Goal: Task Accomplishment & Management: Complete application form

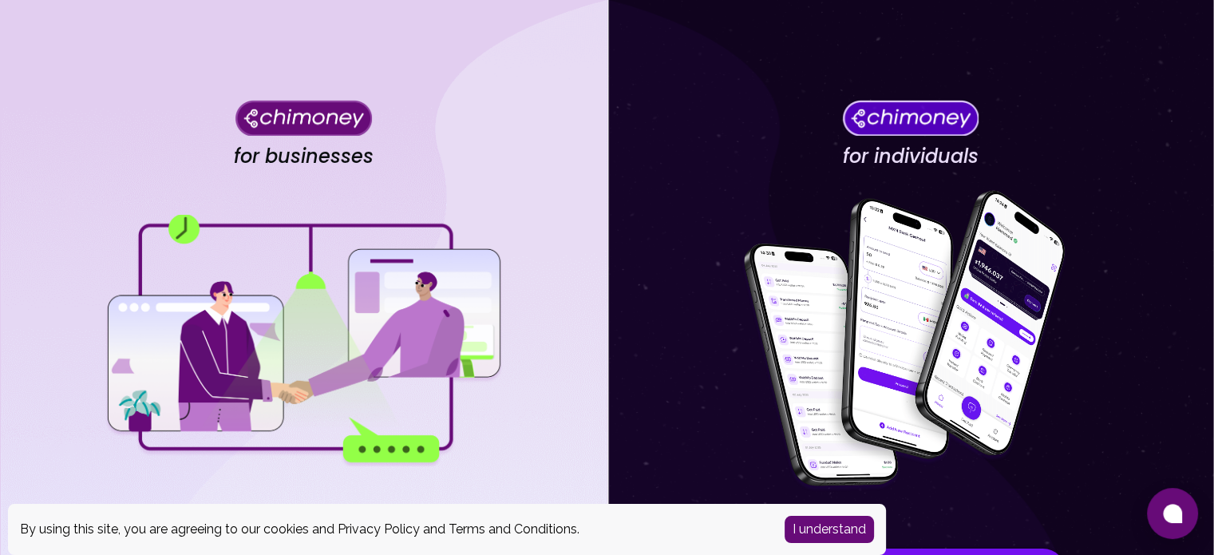
click at [279, 121] on img at bounding box center [303, 118] width 136 height 36
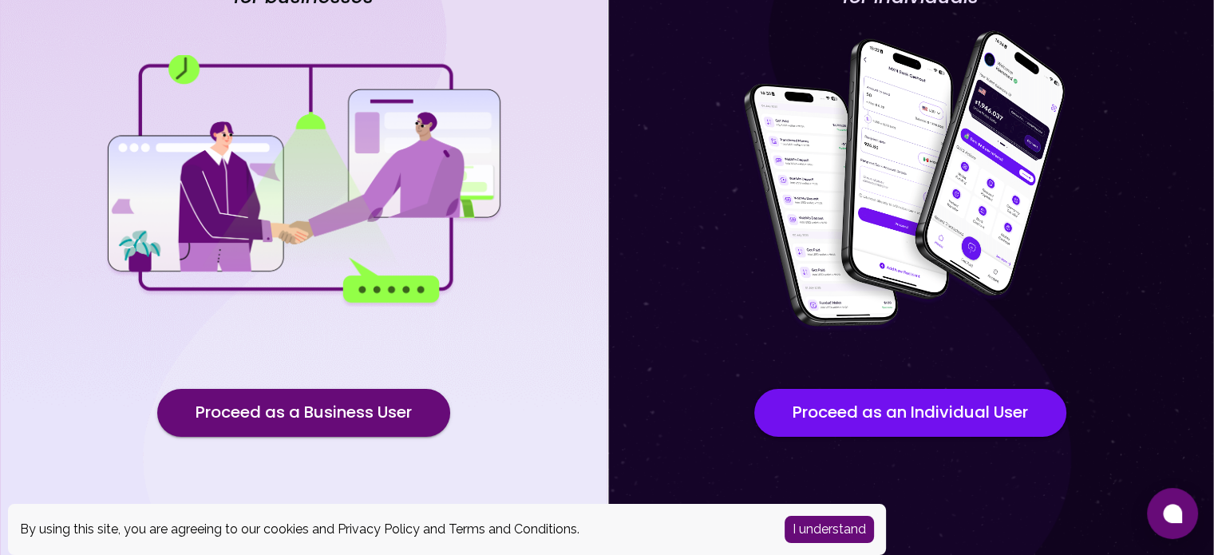
scroll to position [166, 0]
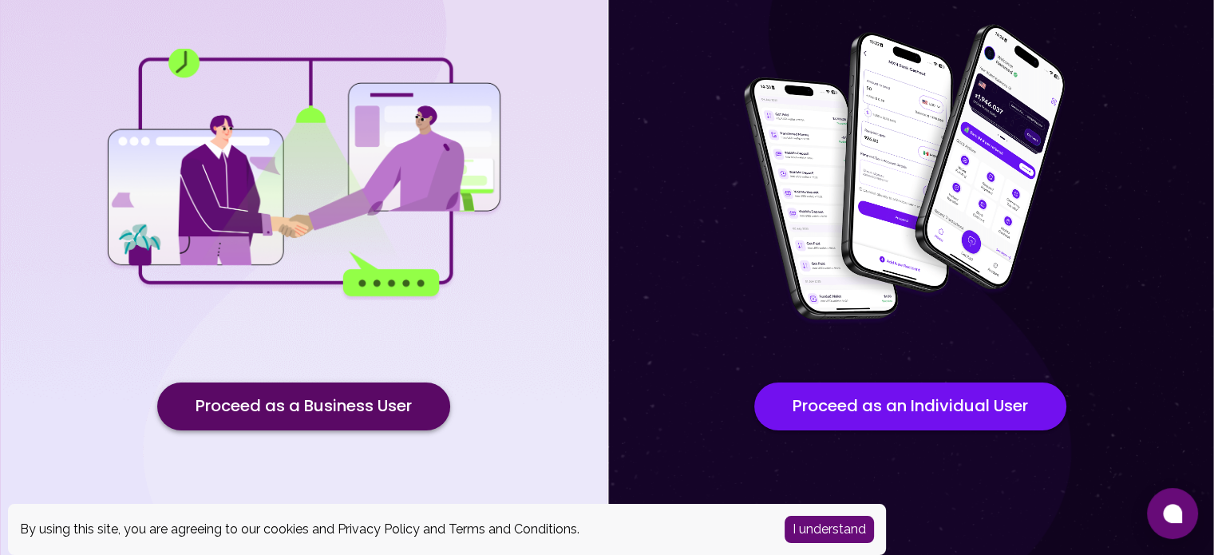
click at [384, 397] on button "Proceed as a Business User" at bounding box center [303, 406] width 293 height 48
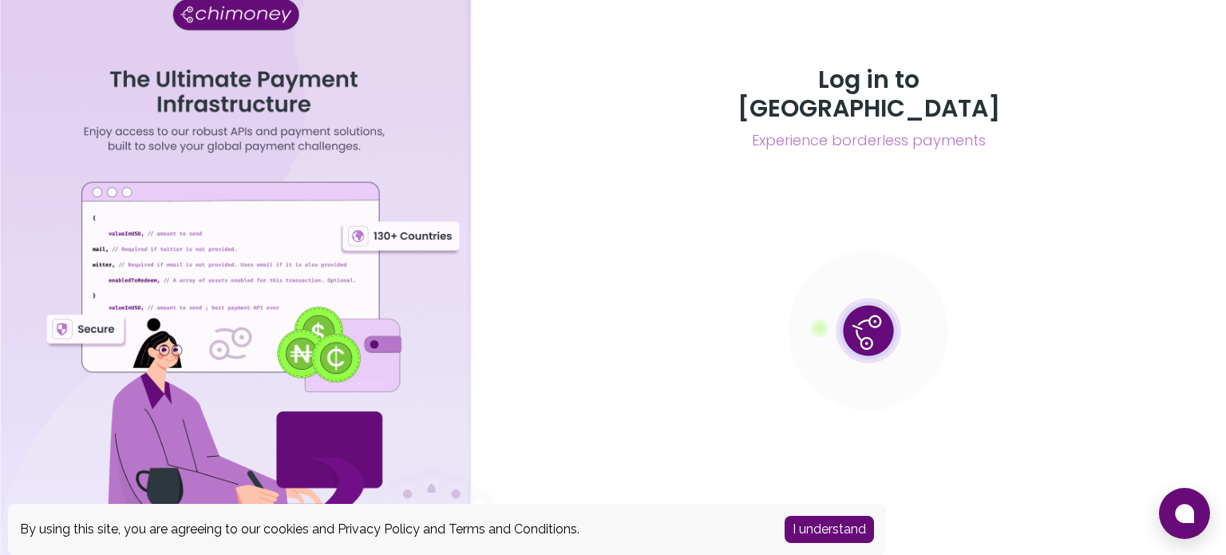
click at [853, 528] on button "I understand" at bounding box center [828, 529] width 89 height 27
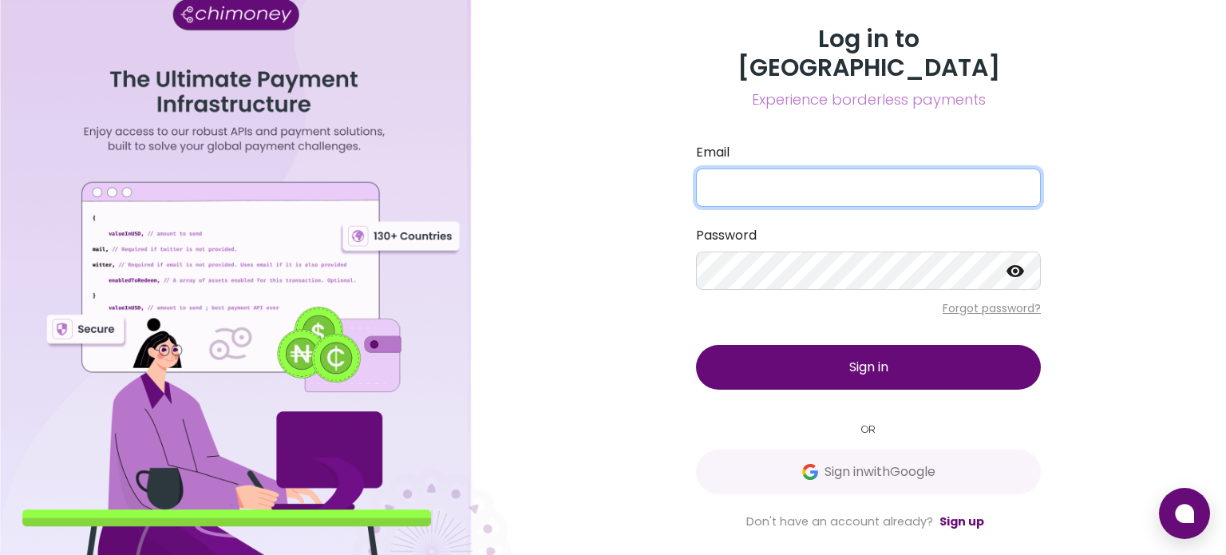
type input "[EMAIL_ADDRESS][DOMAIN_NAME]"
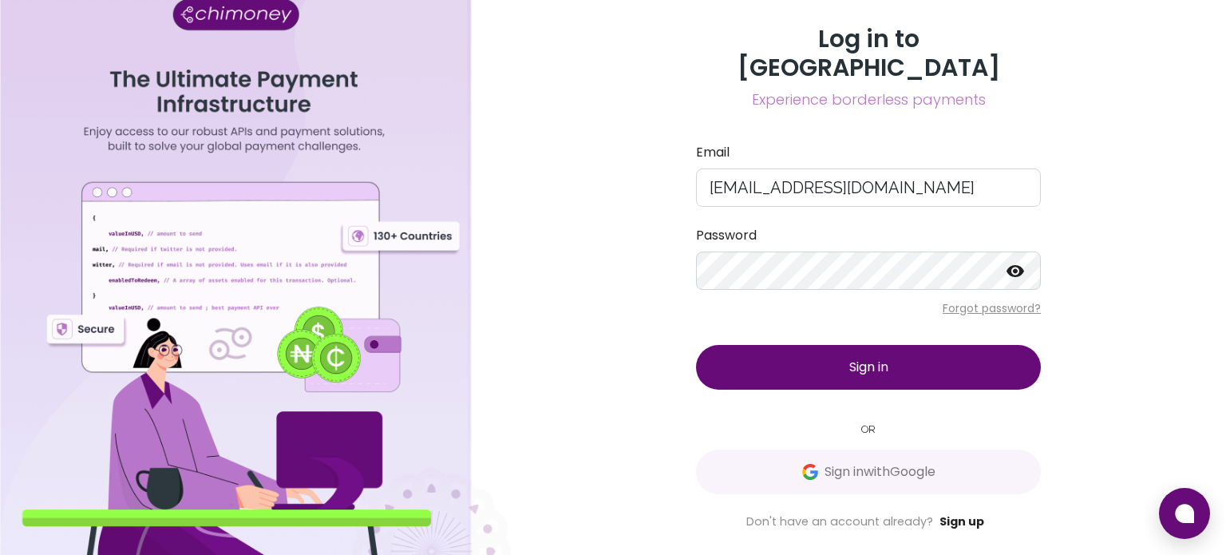
click at [958, 513] on link "Sign up" at bounding box center [961, 521] width 45 height 16
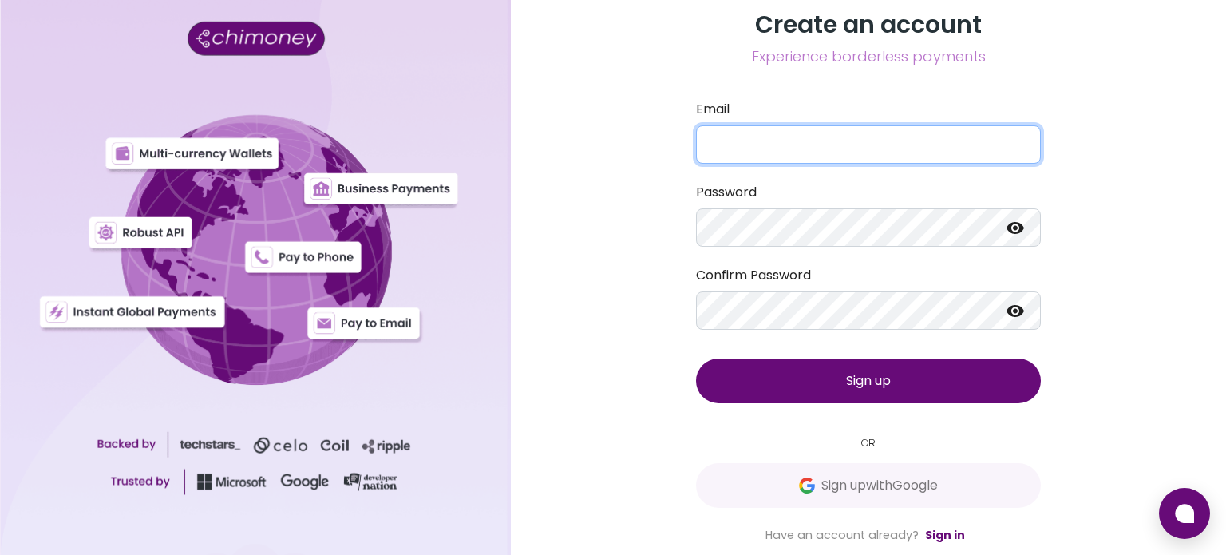
click at [765, 132] on input "Email" at bounding box center [868, 144] width 345 height 38
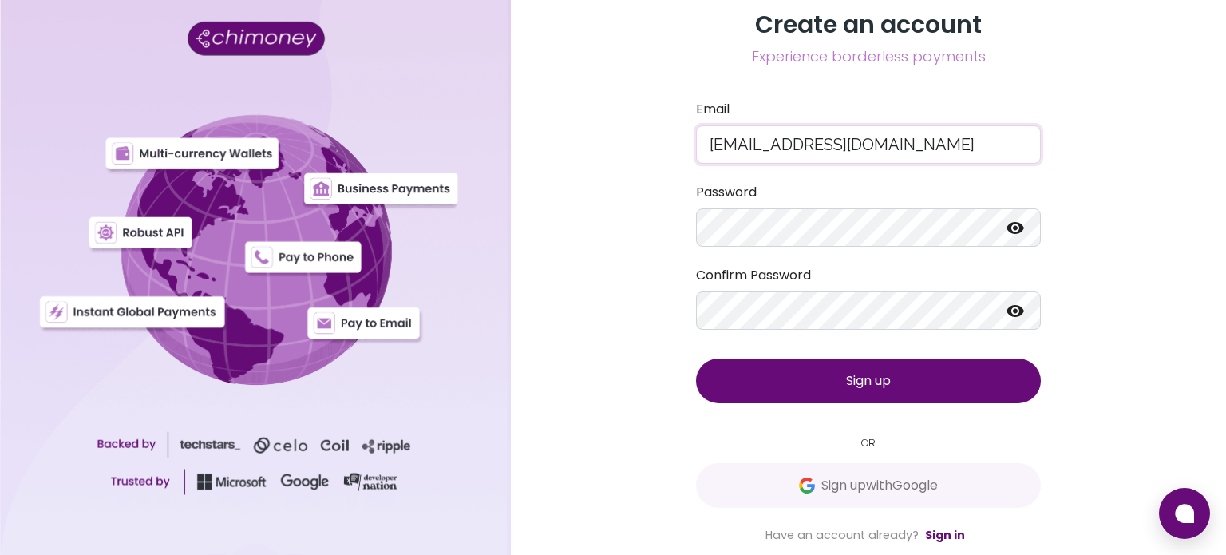
drag, startPoint x: 731, startPoint y: 141, endPoint x: 684, endPoint y: 149, distance: 47.8
click at [684, 149] on div "Create an account Experience borderless payments Email [EMAIL_ADDRESS][DOMAIN_N…" at bounding box center [868, 277] width 383 height 534
type input "[EMAIL_ADDRESS][DOMAIN_NAME]"
click at [605, 325] on div "Create an account Experience borderless payments Email [EMAIL_ADDRESS][DOMAIN_N…" at bounding box center [868, 277] width 715 height 555
click at [817, 373] on button "Sign up" at bounding box center [868, 380] width 345 height 45
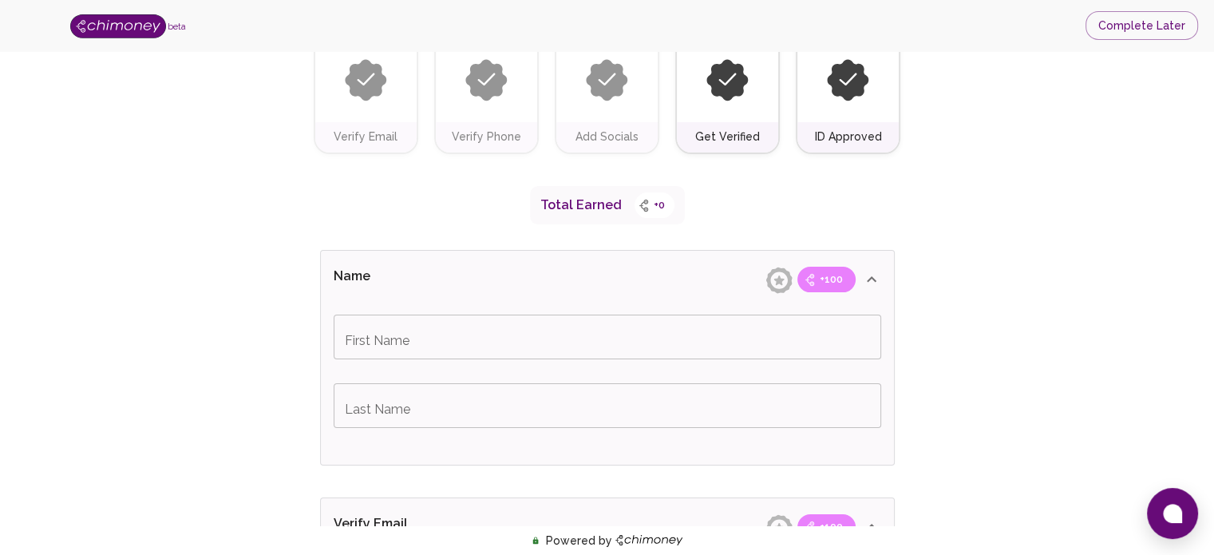
scroll to position [319, 0]
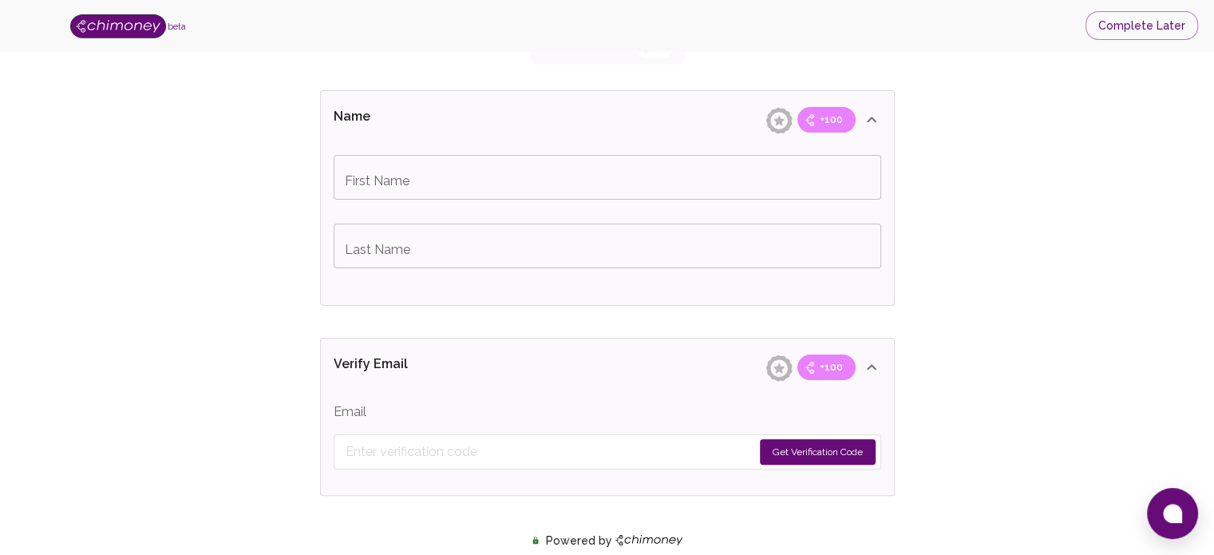
click at [448, 186] on input "First Name" at bounding box center [607, 177] width 547 height 45
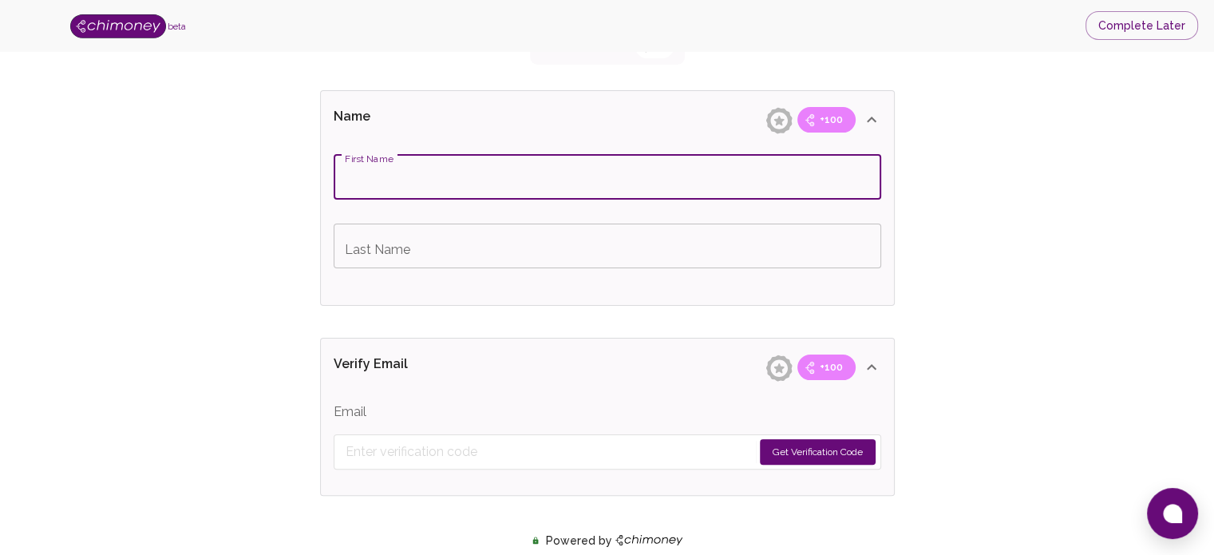
type input "Kriven"
type input "Chetty"
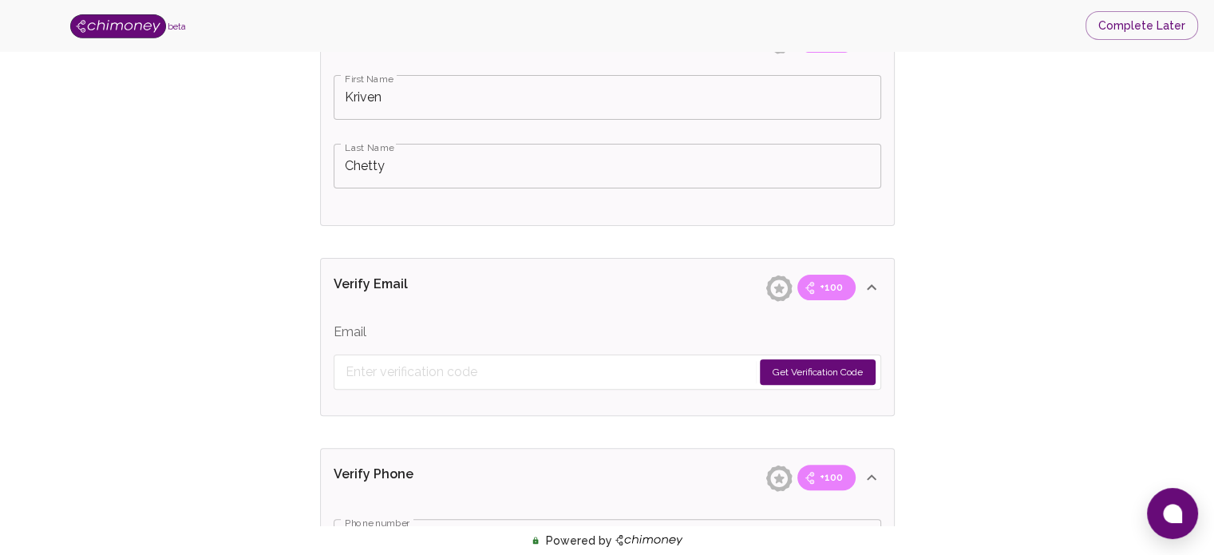
scroll to position [479, 0]
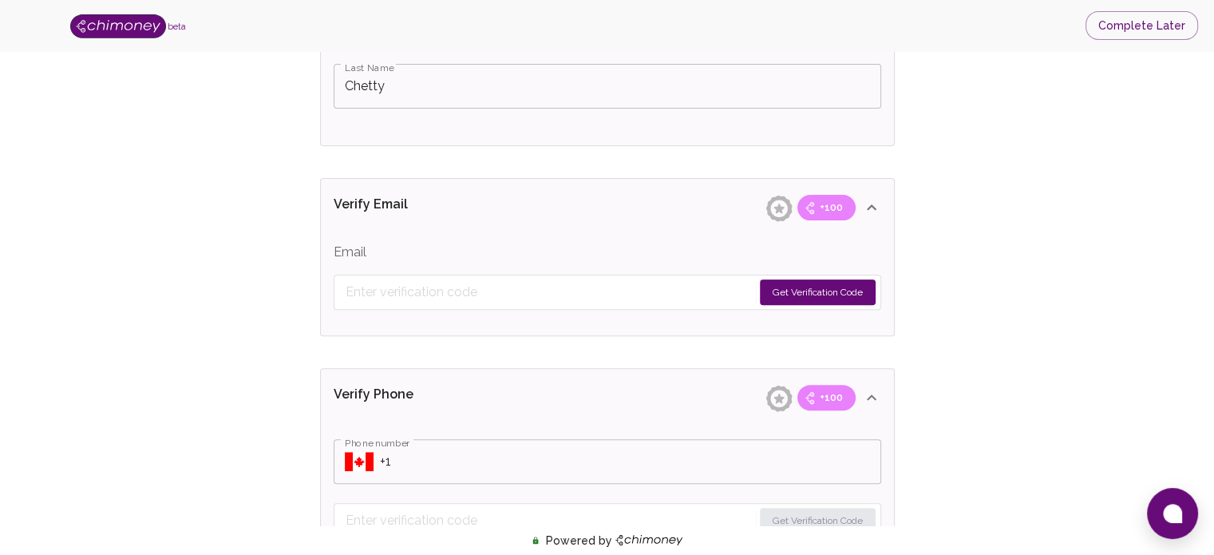
click at [800, 292] on button "Get Verification Code" at bounding box center [818, 292] width 116 height 26
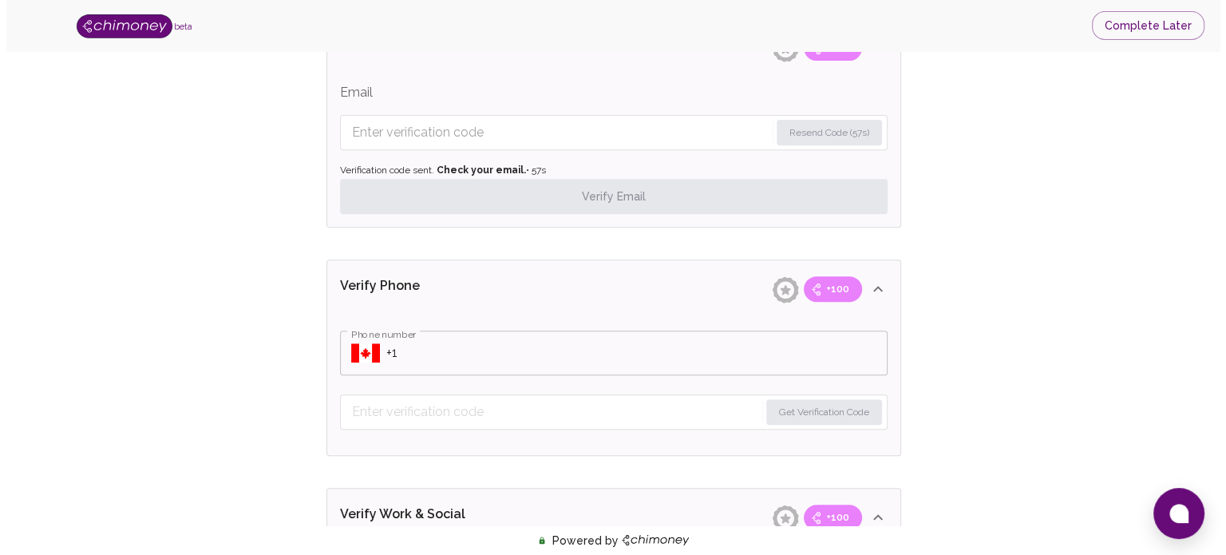
scroll to position [718, 0]
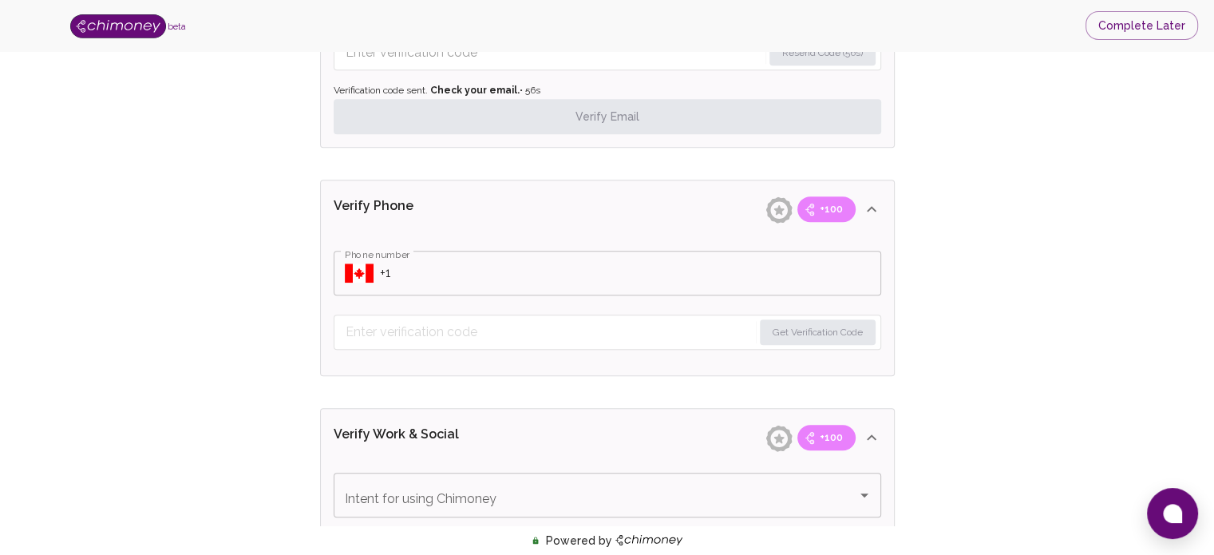
click at [389, 274] on input "Phone number" at bounding box center [630, 273] width 501 height 45
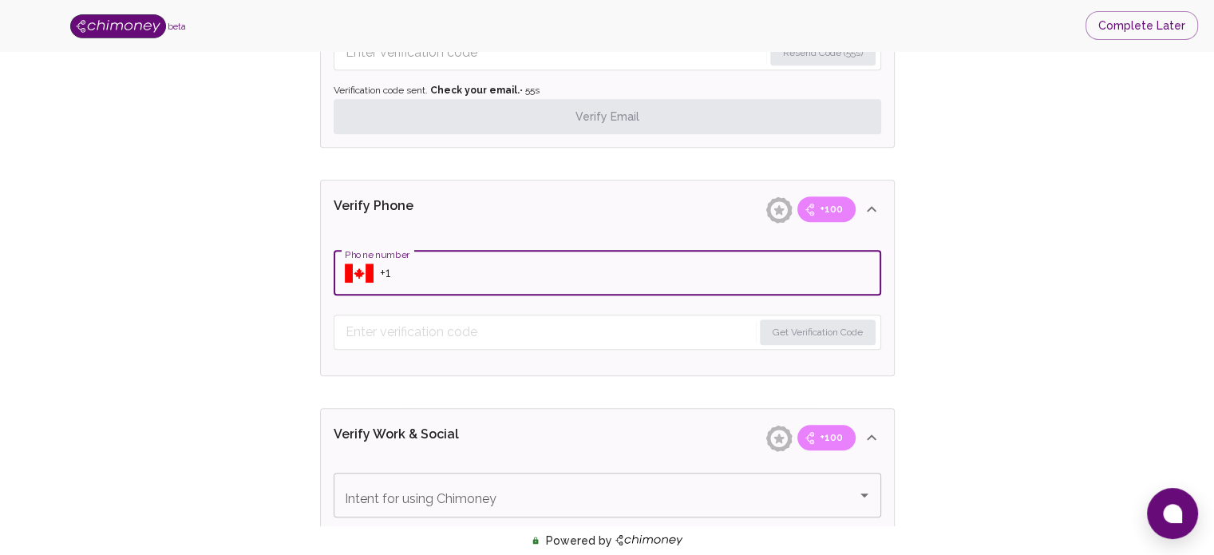
click at [377, 267] on div "​ Phone number" at bounding box center [607, 273] width 547 height 45
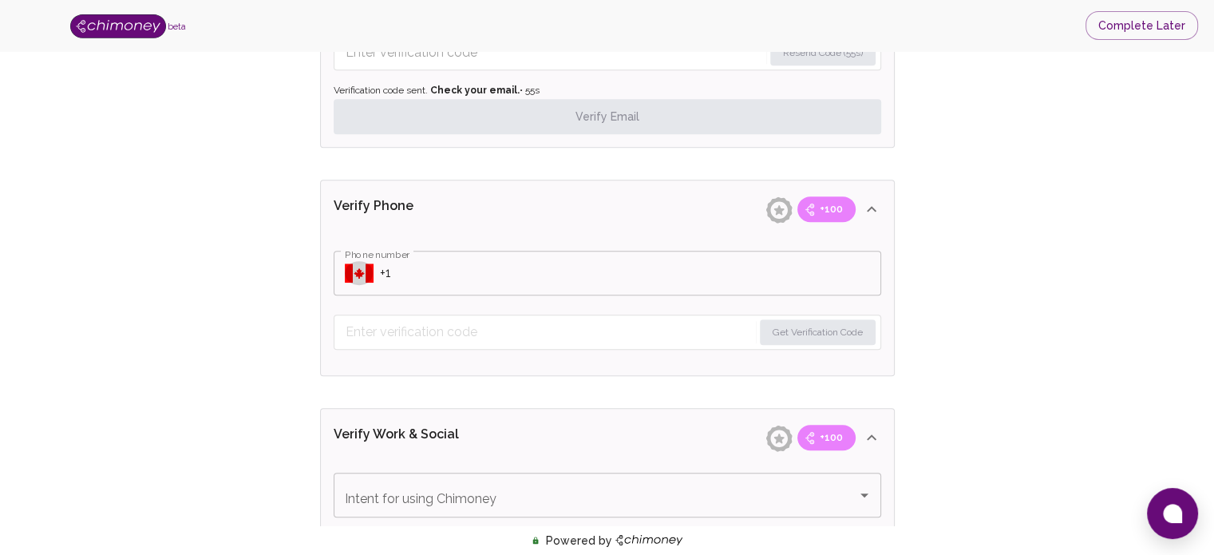
click at [363, 263] on icon "Select country" at bounding box center [359, 272] width 29 height 19
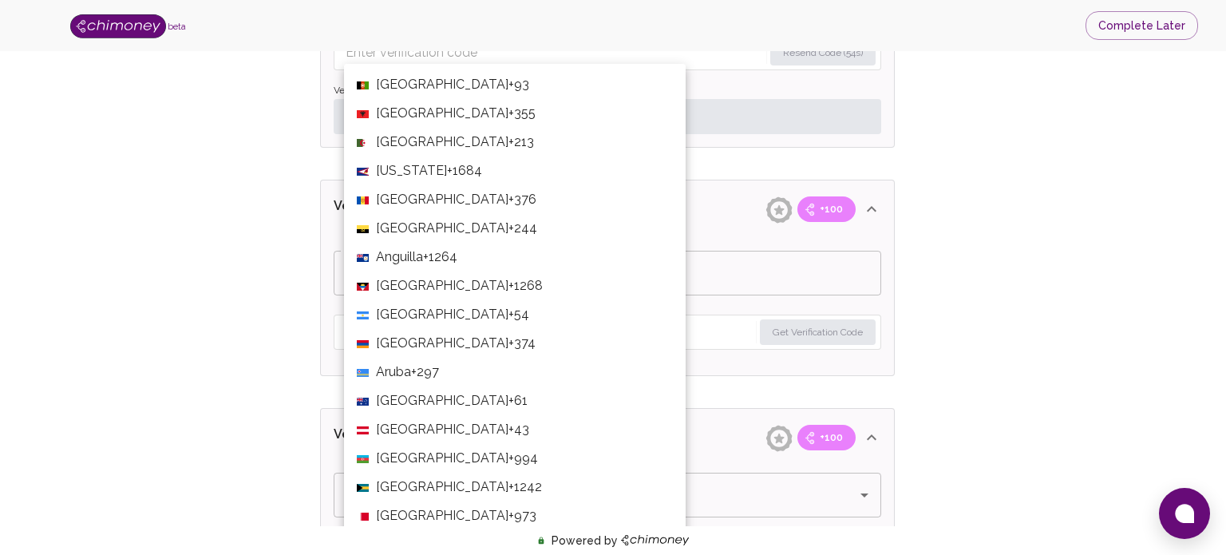
scroll to position [6188, 0]
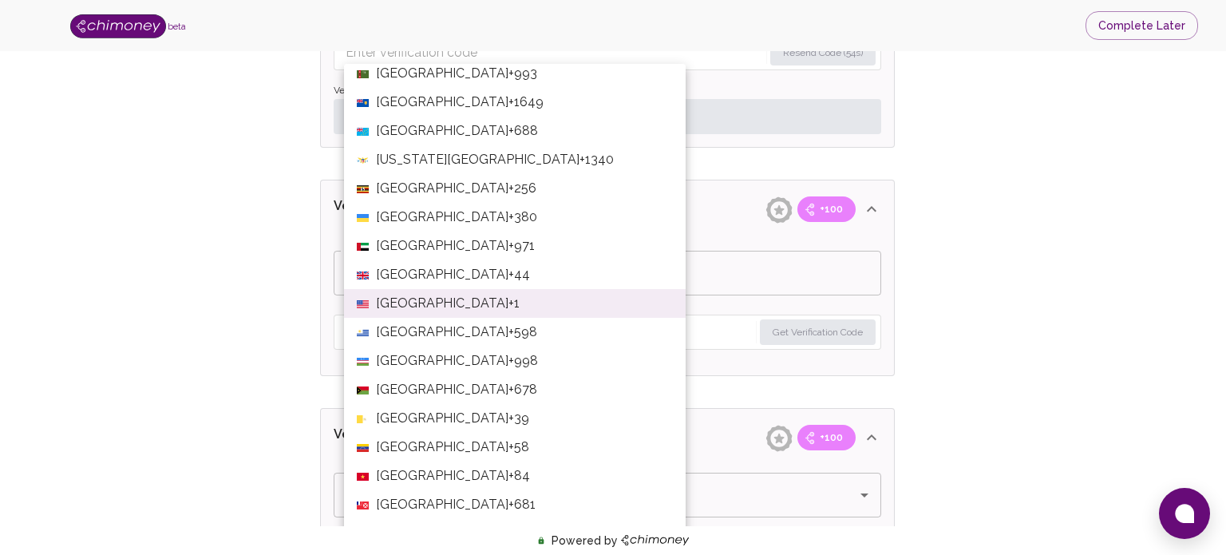
click at [359, 269] on div at bounding box center [363, 274] width 13 height 19
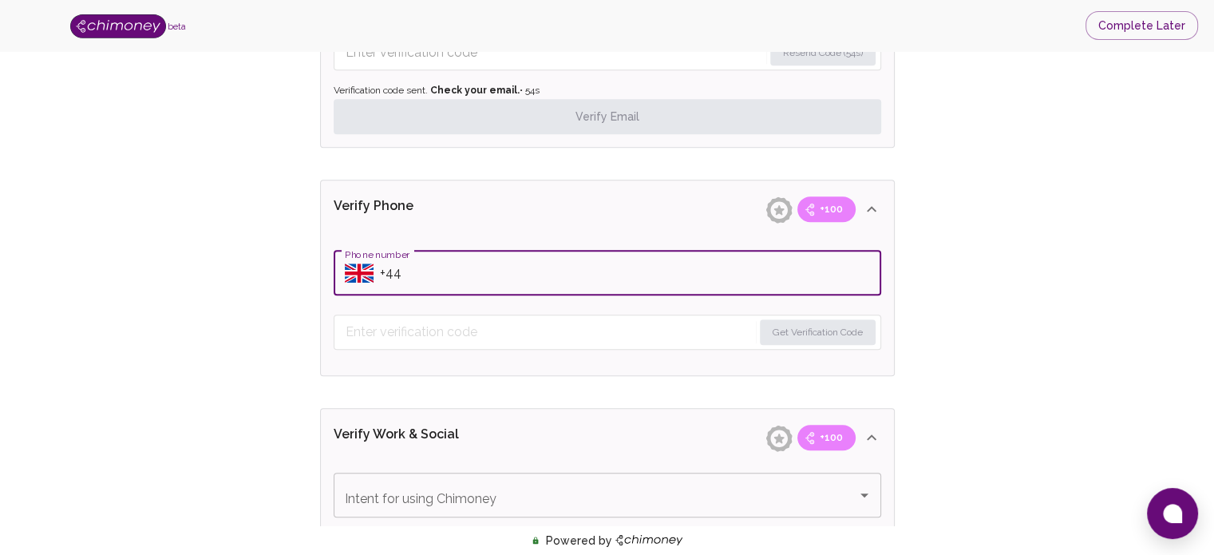
click at [359, 271] on icon "Select country" at bounding box center [359, 272] width 29 height 19
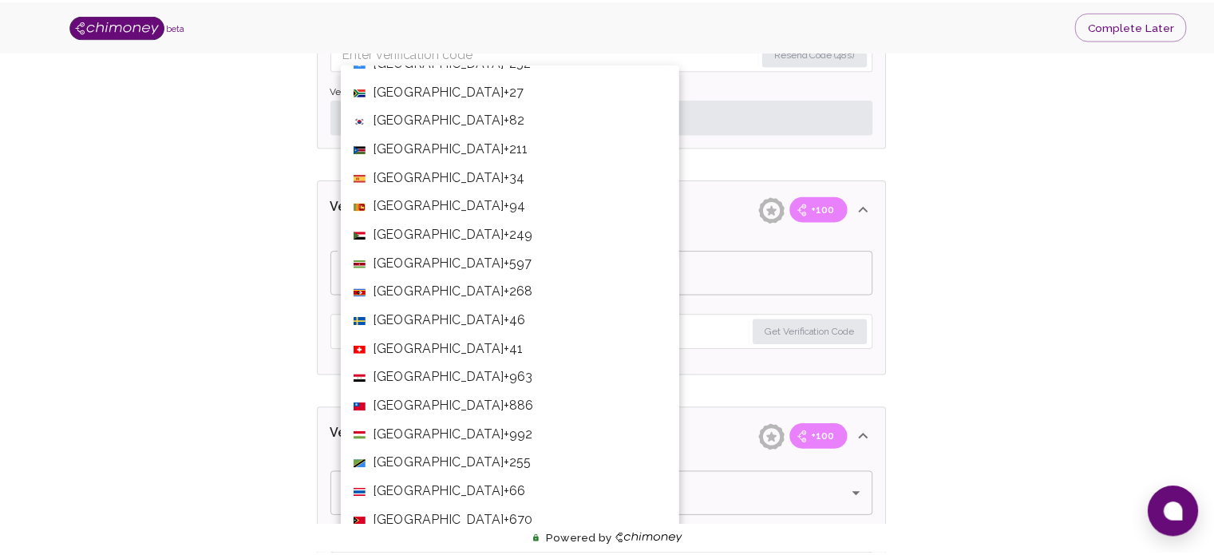
scroll to position [5459, 0]
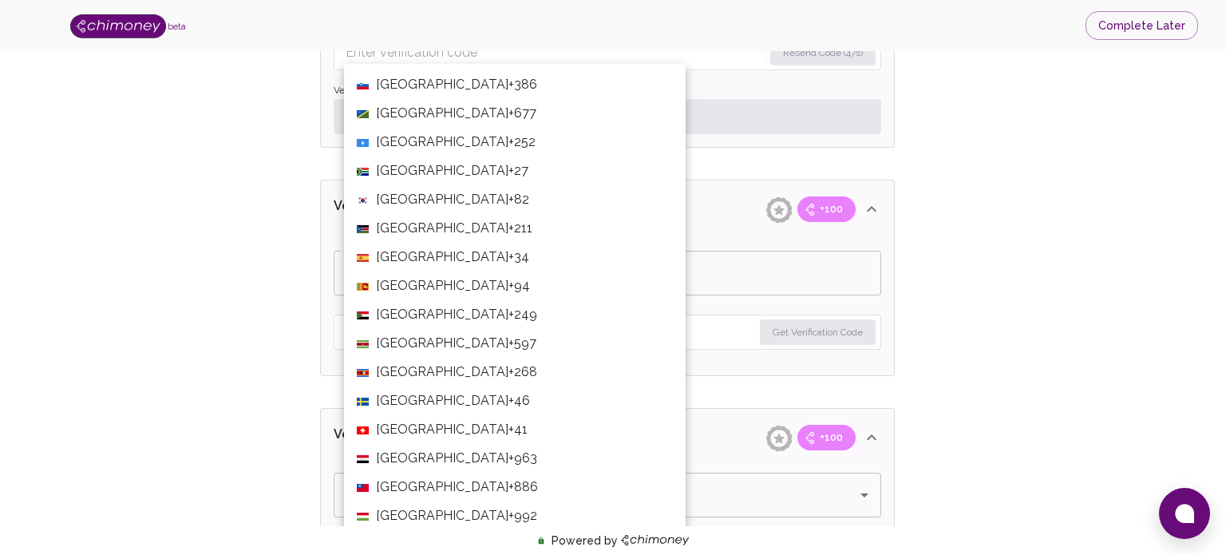
click at [466, 168] on li "[GEOGRAPHIC_DATA] +27" at bounding box center [515, 170] width 342 height 29
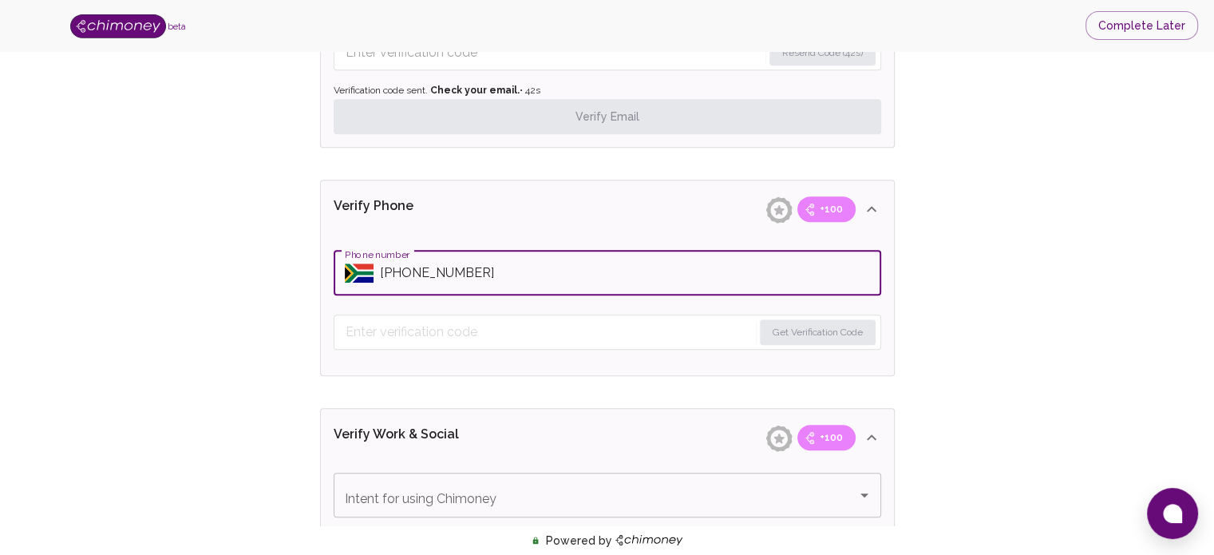
type input "[PHONE_NUMBER]"
click at [1015, 251] on div "Verify ID and Earn Complete verification steps to earn Reward +100 Verify Email…" at bounding box center [607, 319] width 1112 height 1925
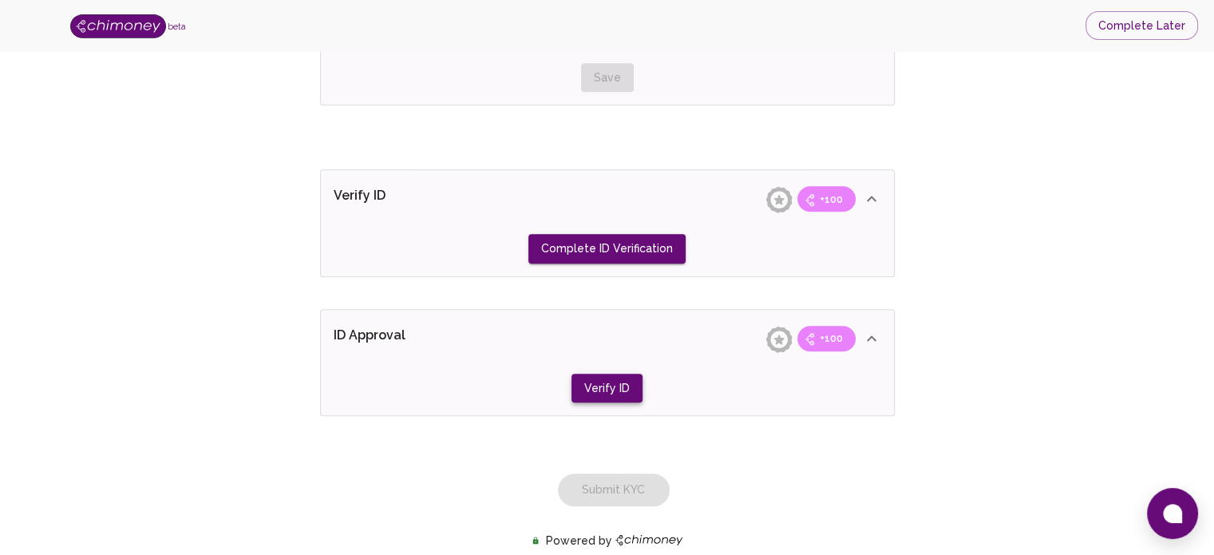
scroll to position [1492, 0]
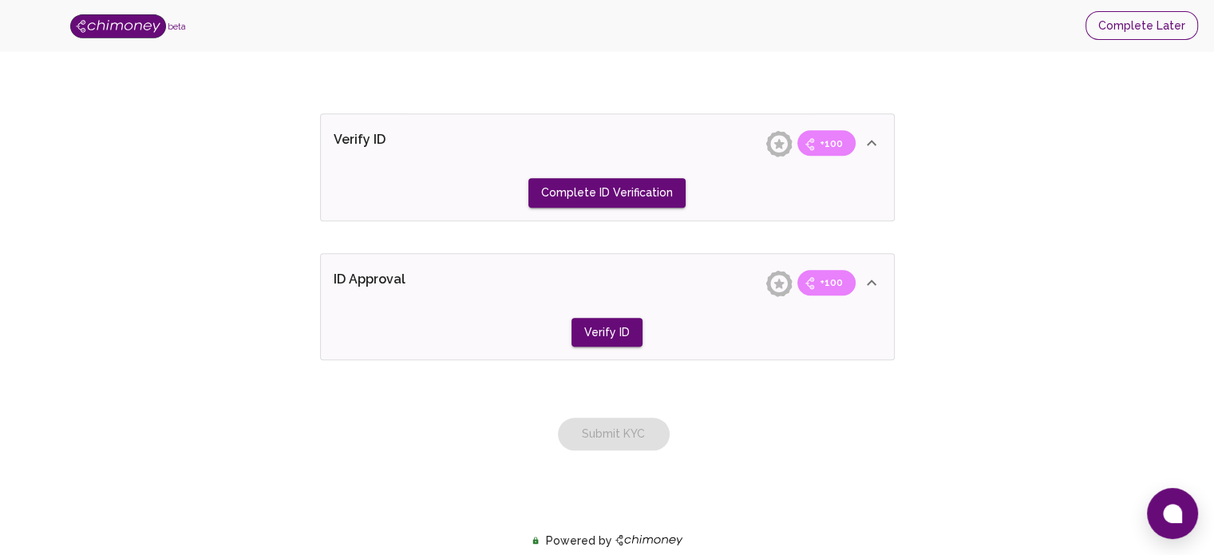
click at [1170, 26] on button "Complete Later" at bounding box center [1141, 26] width 113 height 30
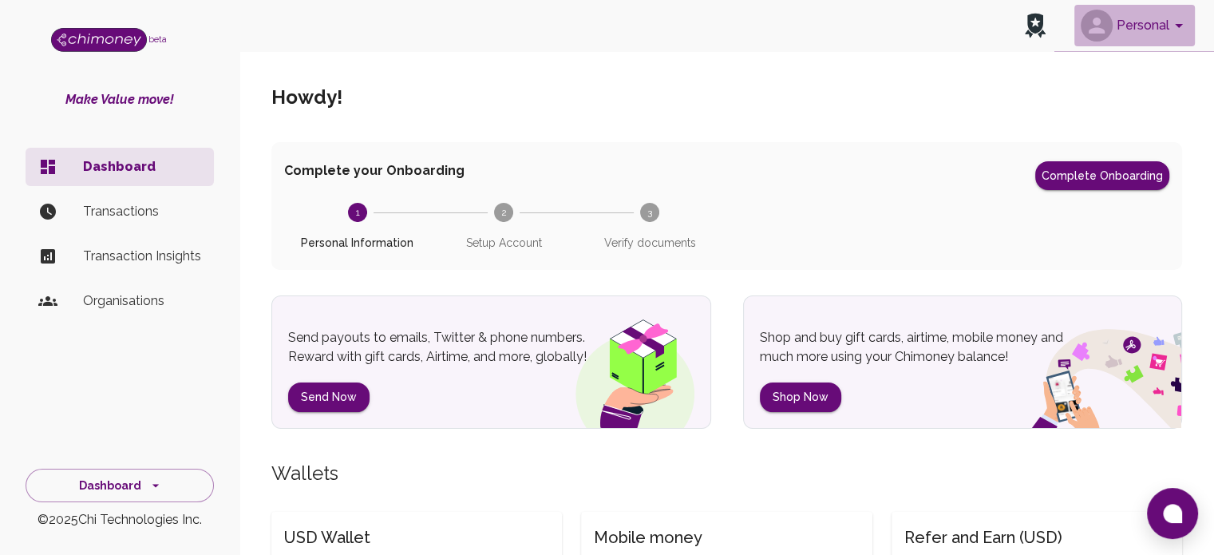
click at [1165, 23] on button "Personal" at bounding box center [1134, 25] width 121 height 41
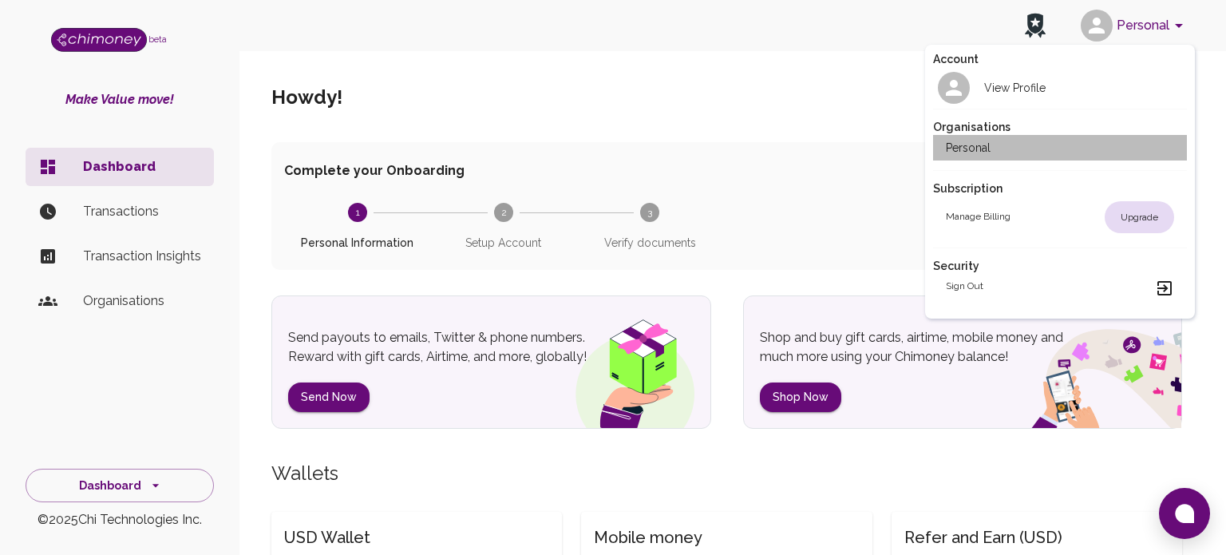
click at [975, 148] on h2 "Personal" at bounding box center [968, 148] width 45 height 16
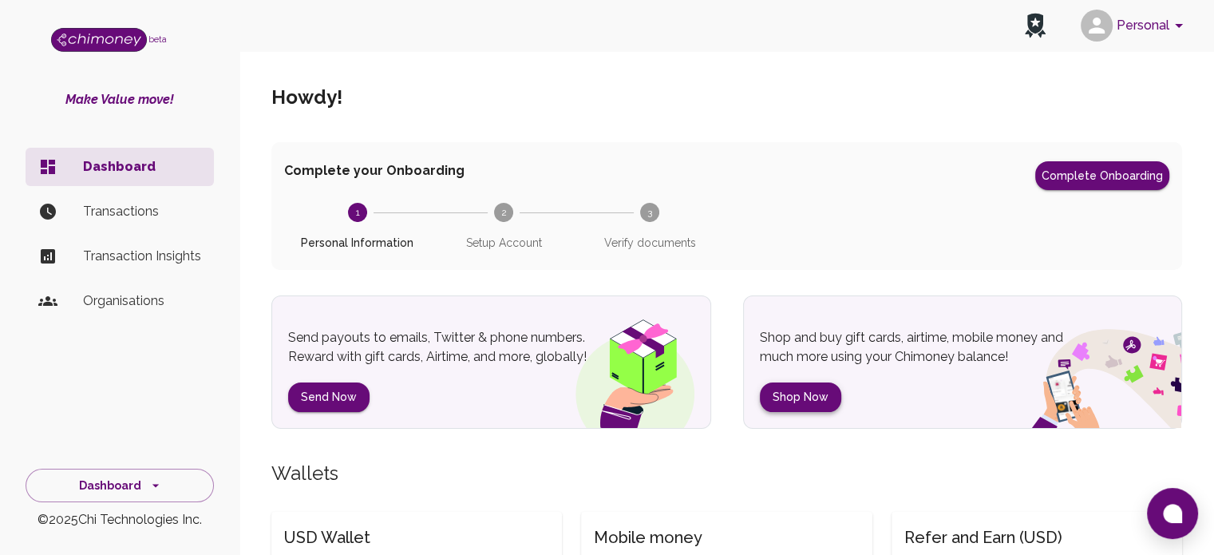
click at [826, 395] on button "Shop Now" at bounding box center [800, 397] width 81 height 30
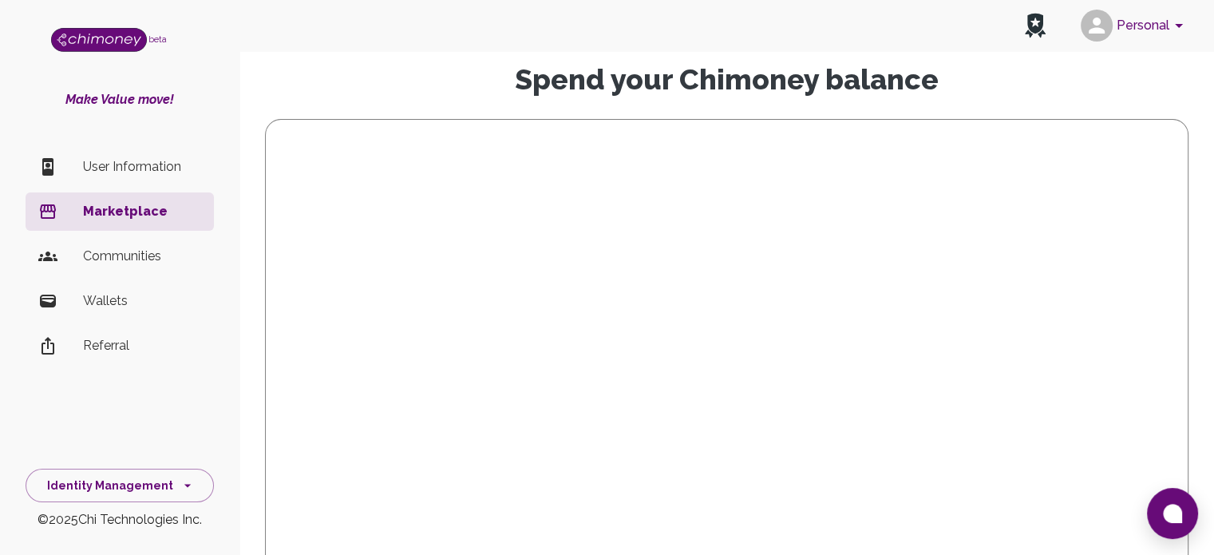
scroll to position [83, 0]
click at [182, 493] on button "Identity Management" at bounding box center [120, 485] width 188 height 34
click at [227, 113] on div "Make Value move! User Information Marketplace Communities Wallets Referral" at bounding box center [119, 259] width 239 height 338
click at [112, 171] on p "User Information" at bounding box center [142, 166] width 118 height 19
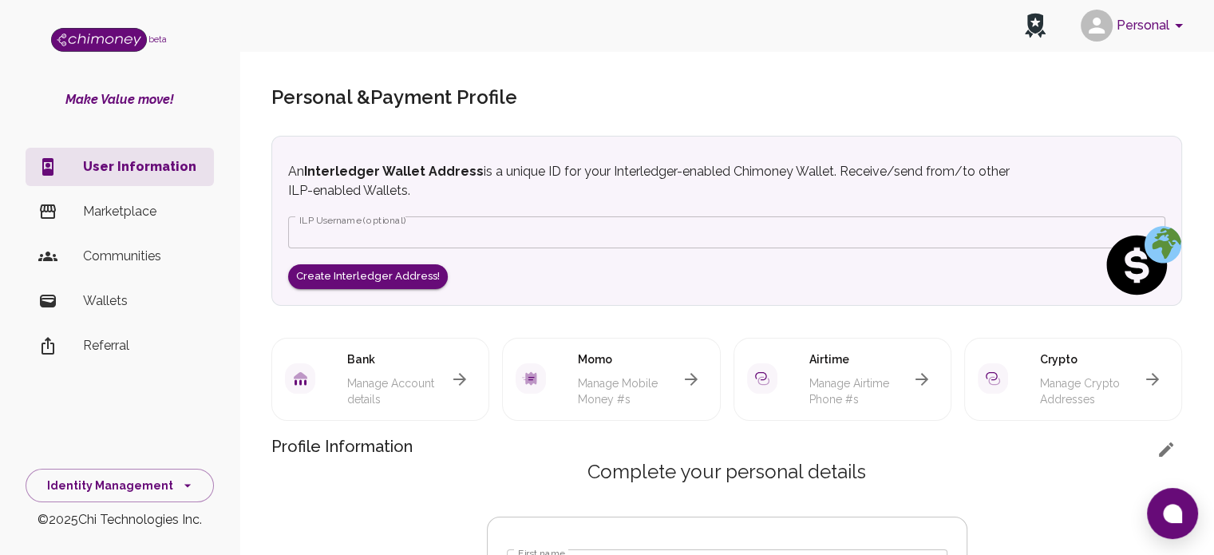
click at [636, 97] on h5 "Personal & Payment Profile" at bounding box center [726, 98] width 911 height 26
